Goal: Information Seeking & Learning: Learn about a topic

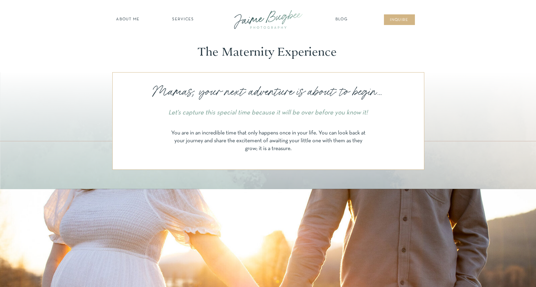
click at [127, 20] on nav "about ME" at bounding box center [127, 20] width 27 height 6
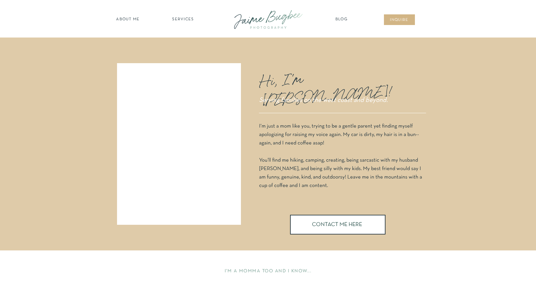
click at [179, 18] on nav "SERVICES" at bounding box center [182, 20] width 35 height 6
click at [180, 35] on nav "maternity" at bounding box center [183, 36] width 41 height 4
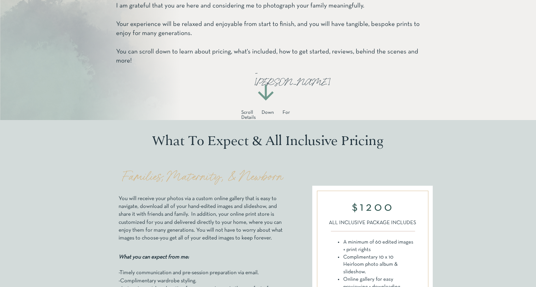
scroll to position [108, 0]
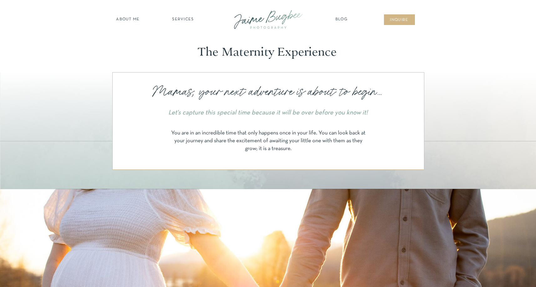
click at [131, 18] on nav "about ME" at bounding box center [127, 20] width 27 height 6
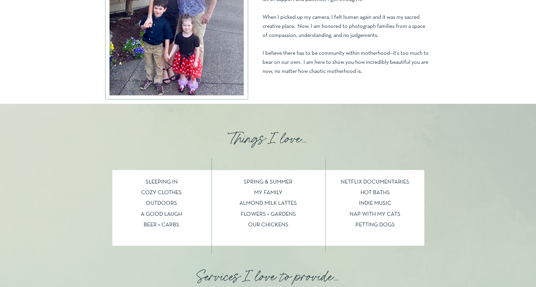
scroll to position [475, 0]
